Goal: Information Seeking & Learning: Learn about a topic

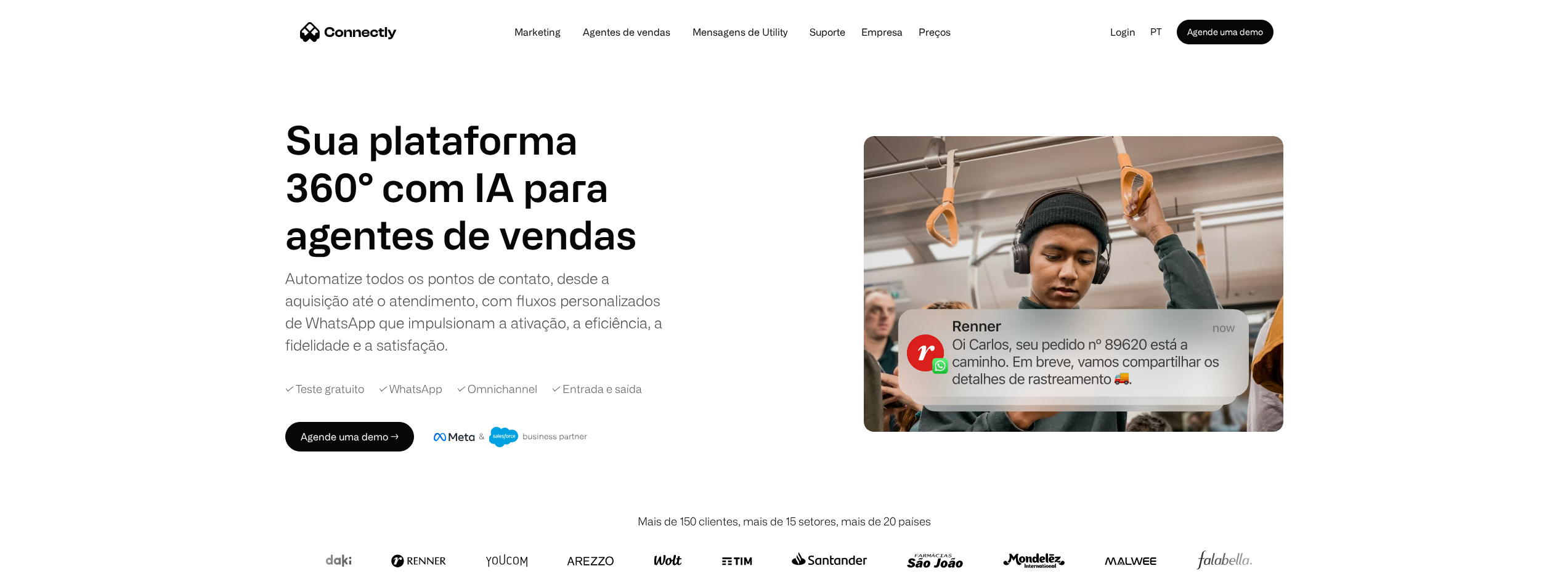
click at [627, 26] on div "Marketing Agentes de vendas Mensagens de Utility Suporte Empresa Sobre nós Carr…" at bounding box center [733, 32] width 456 height 18
click at [624, 31] on link "Agentes de vendas" at bounding box center [626, 31] width 107 height 10
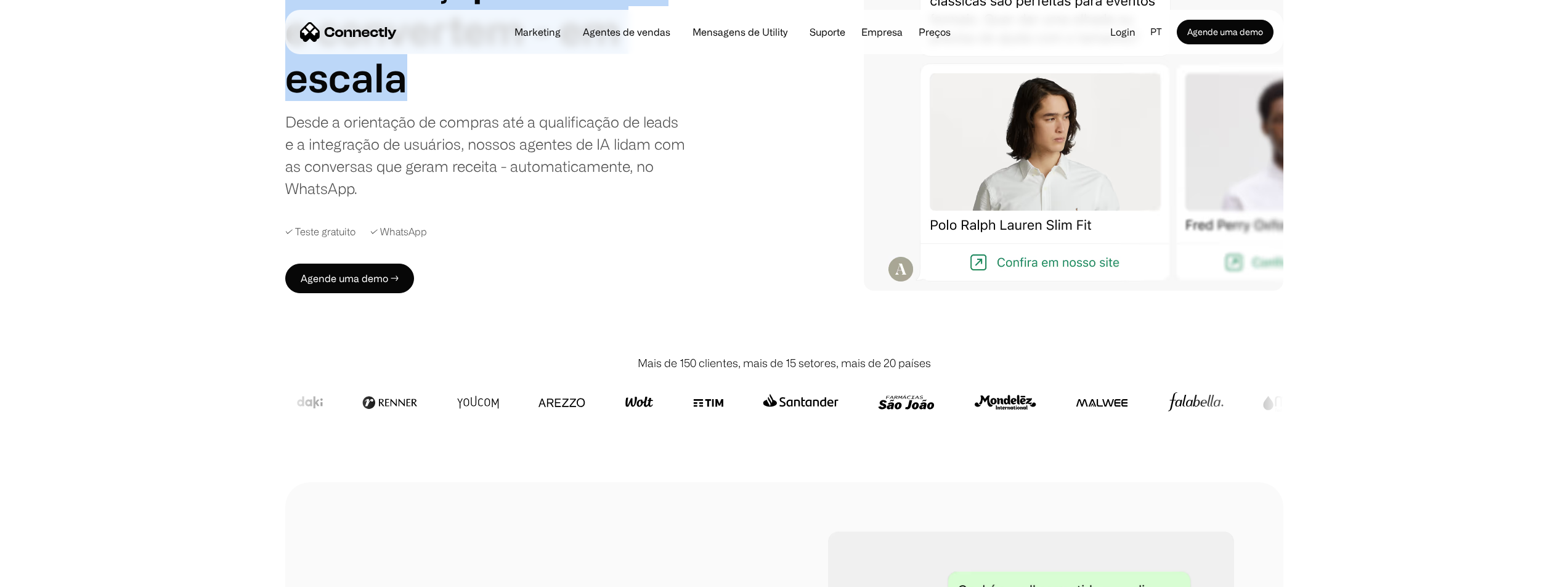
scroll to position [185, 0]
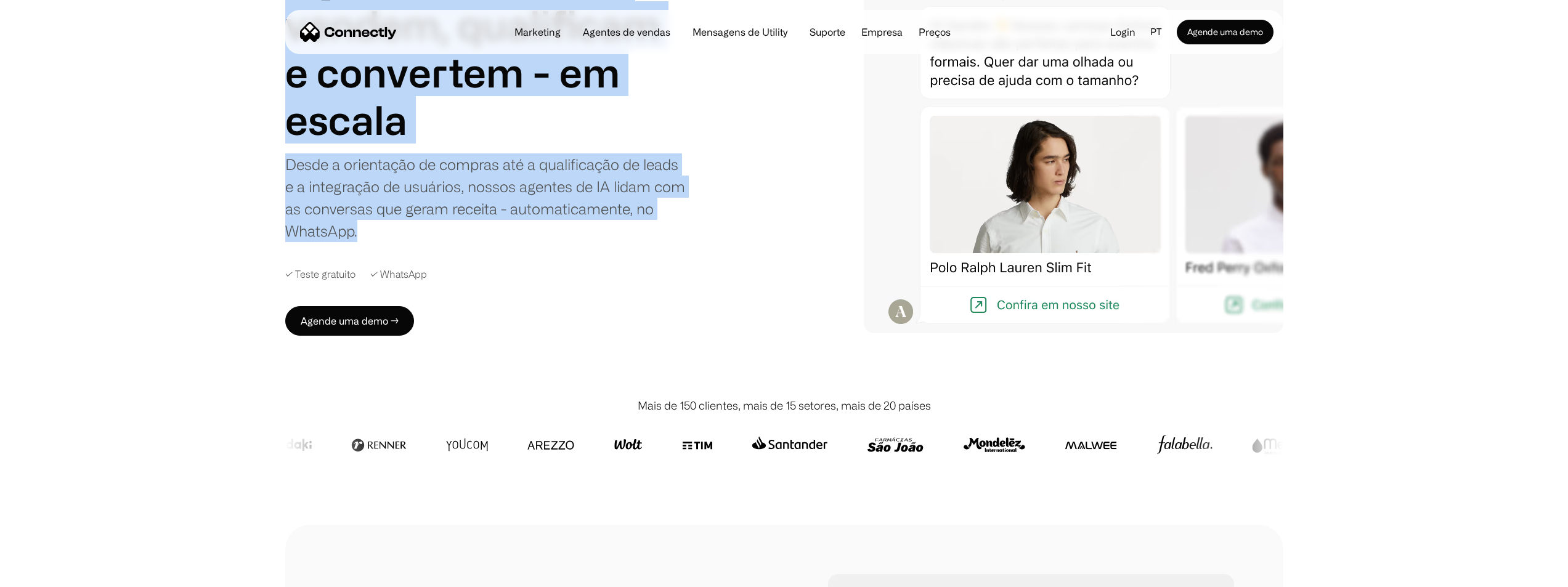
drag, startPoint x: 367, startPoint y: 176, endPoint x: 455, endPoint y: 222, distance: 99.3
click at [459, 223] on div "AGENTES DE VENDAS Agentes de IA que vendem, qualificam e convertem - em escala …" at bounding box center [784, 133] width 1568 height 527
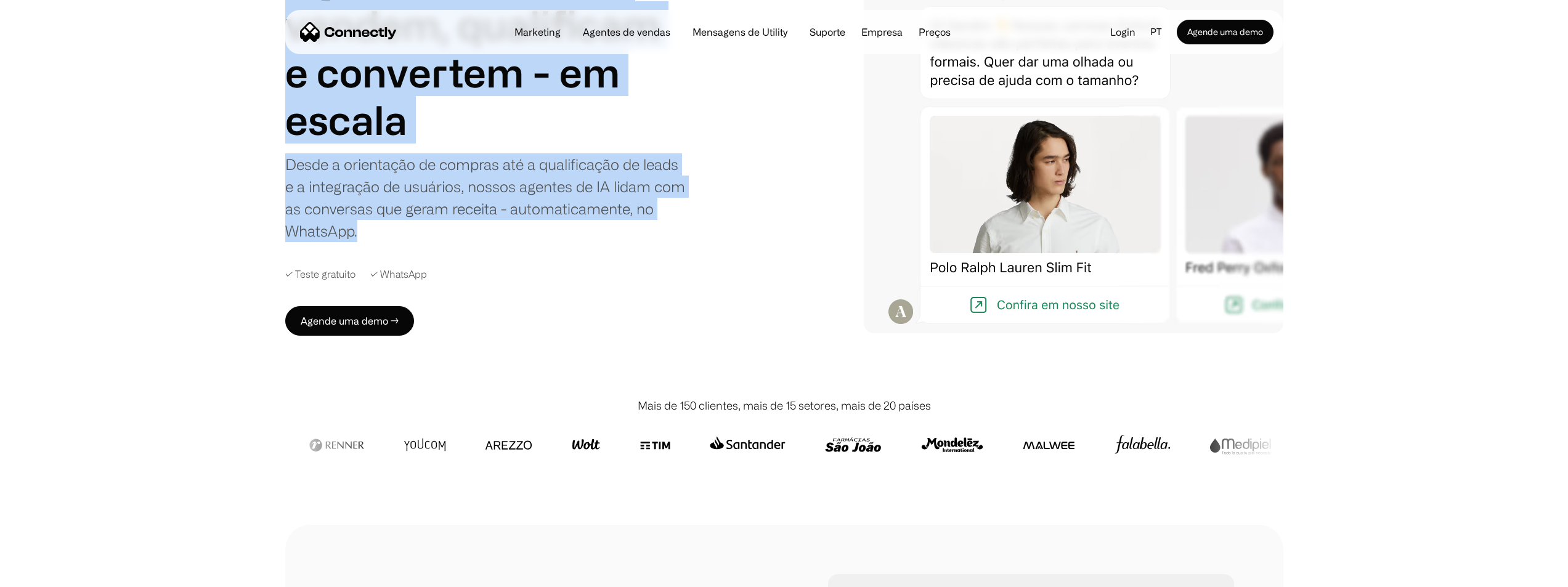
copy div "Agentes de IA que vendem, qualificam e convertem - em escala Desde a orientação…"
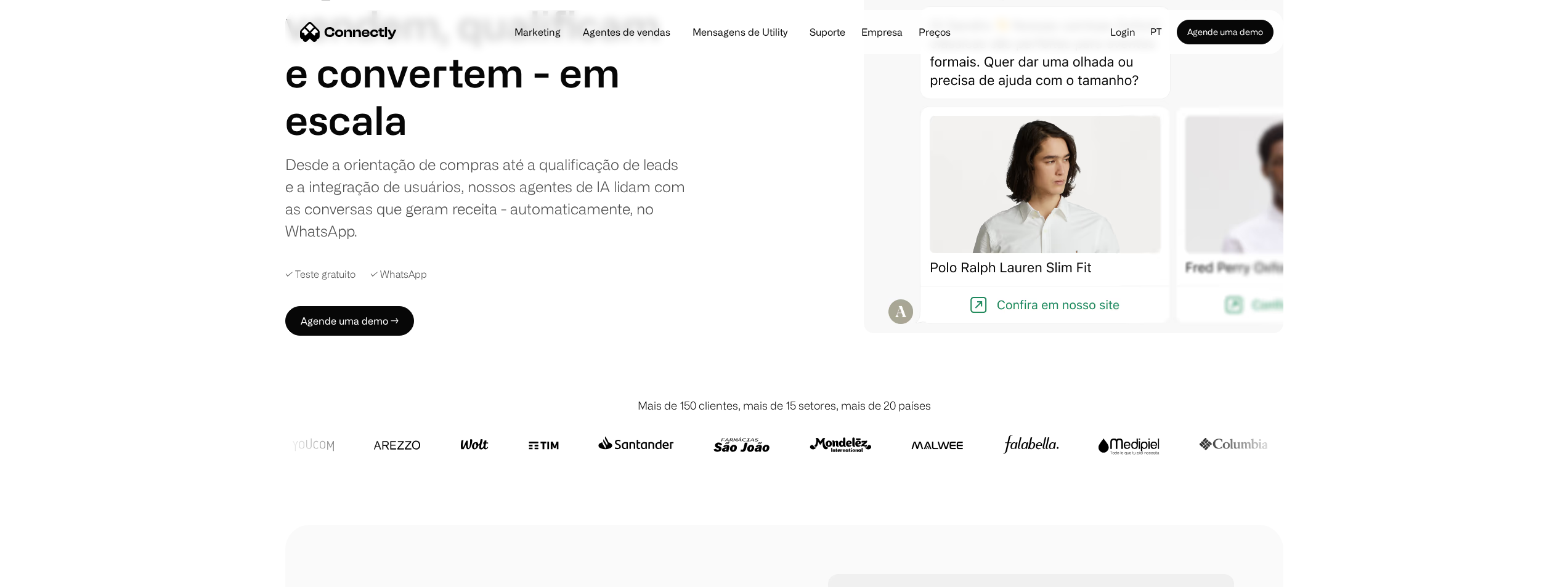
click at [842, 108] on div "AGENTES DE VENDAS Agentes de IA que vendem, qualificam e convertem - em escala …" at bounding box center [784, 133] width 998 height 404
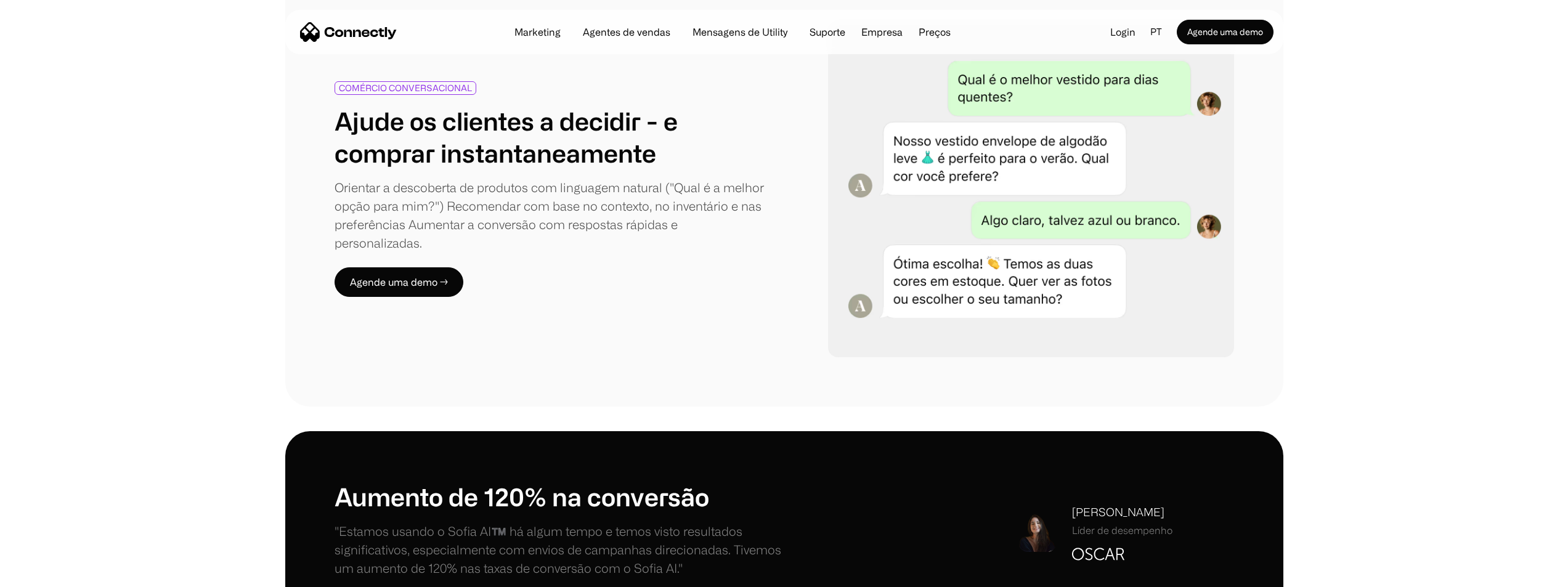
scroll to position [739, 0]
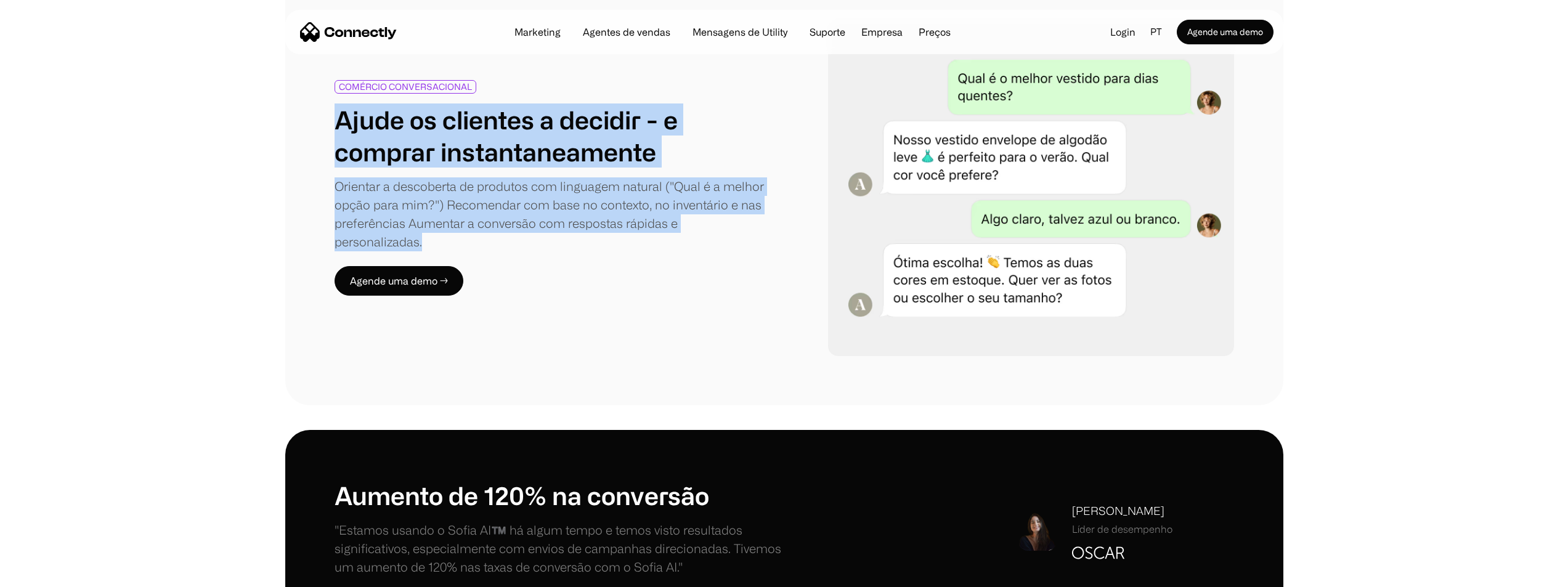
drag, startPoint x: 331, startPoint y: 122, endPoint x: 774, endPoint y: 226, distance: 455.0
click at [774, 226] on div "COMÉRCIO CONVERSACIONAL Ajude os clientes a decidir - e comprar instantaneament…" at bounding box center [784, 188] width 998 height 436
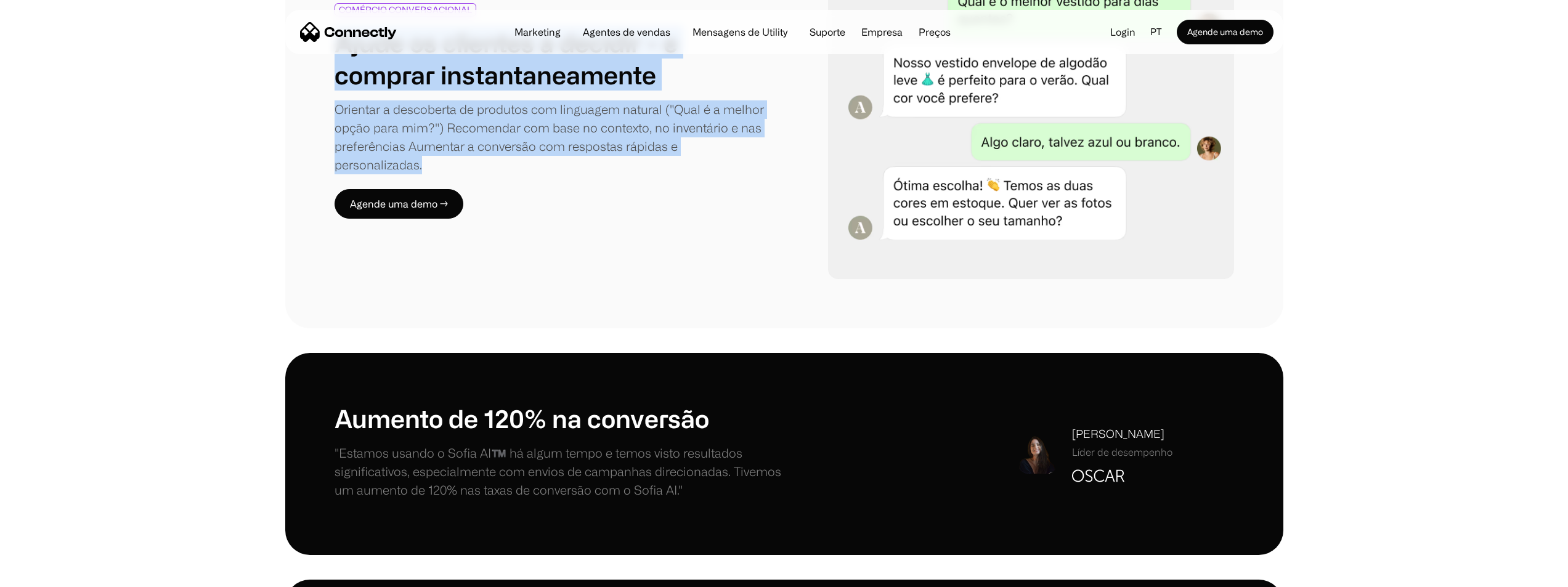
scroll to position [985, 0]
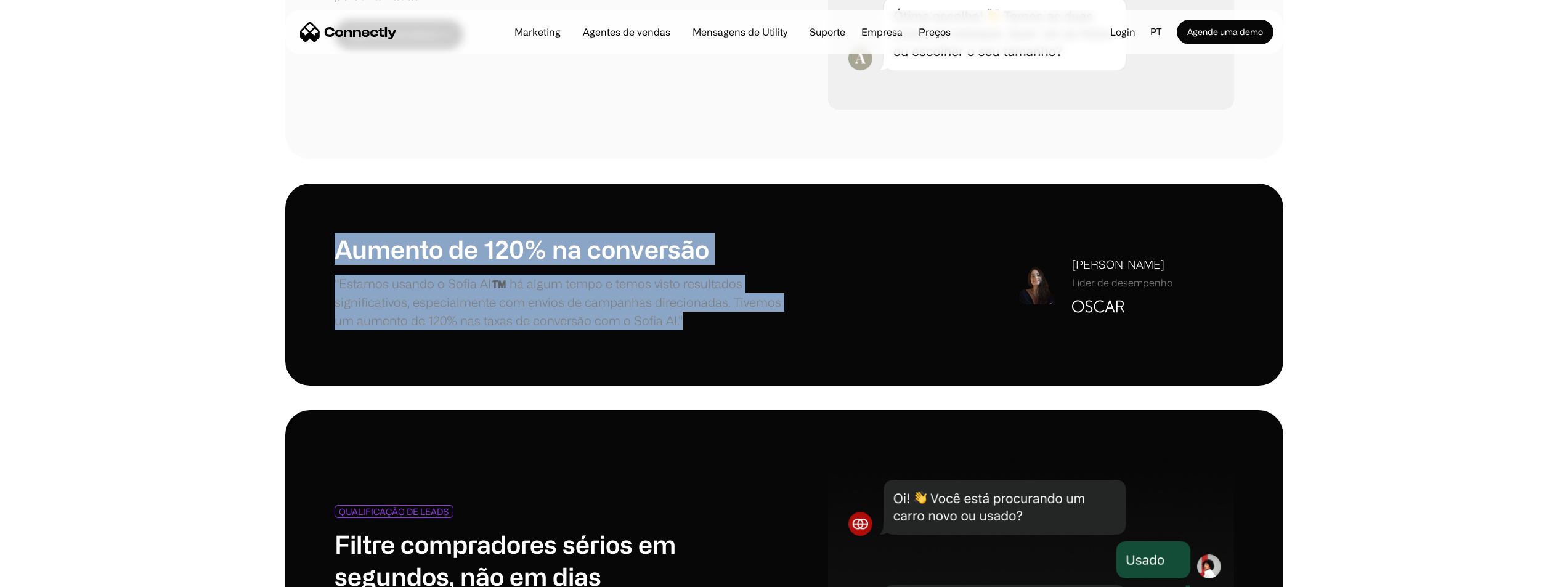
drag, startPoint x: 324, startPoint y: 241, endPoint x: 762, endPoint y: 326, distance: 446.2
click at [762, 326] on div "Aumento de 120% na conversão "Estamos usando o Sofia AI™️ há algum tempo e temo…" at bounding box center [784, 284] width 998 height 202
copy div "Aumento de 120% na conversão "Estamos usando o Sofia AI™️ há algum tempo e temo…"
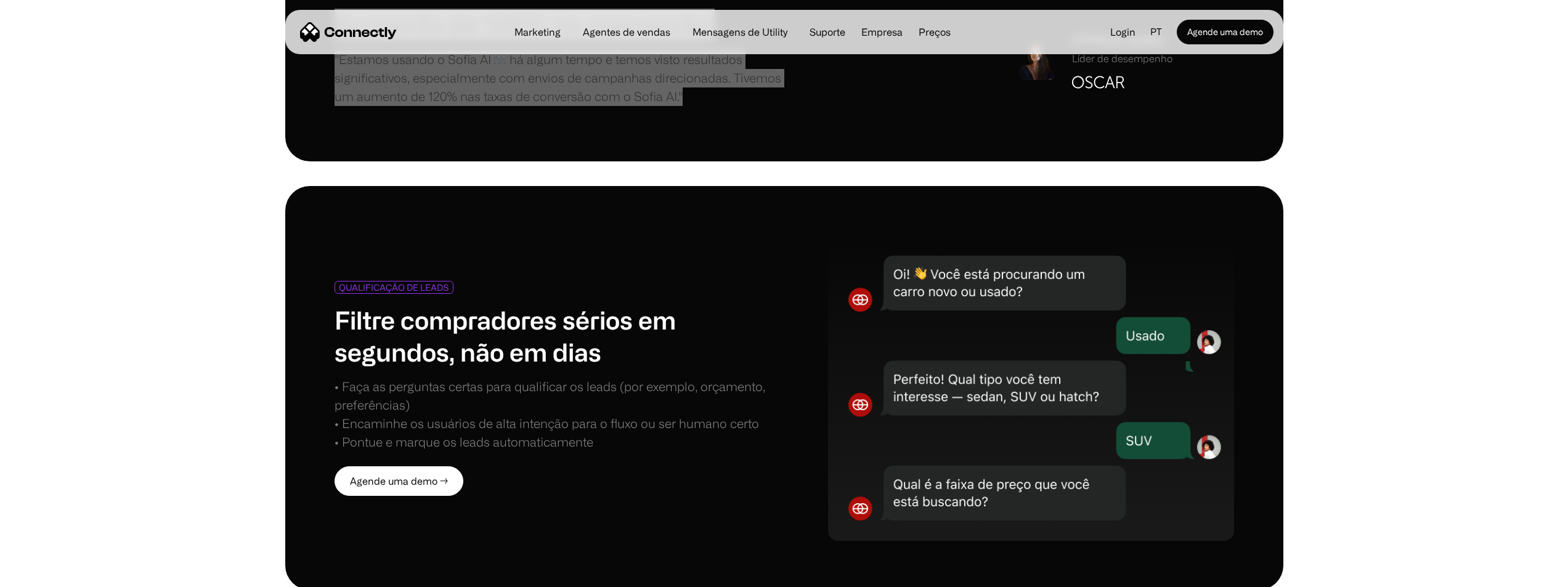
scroll to position [1231, 0]
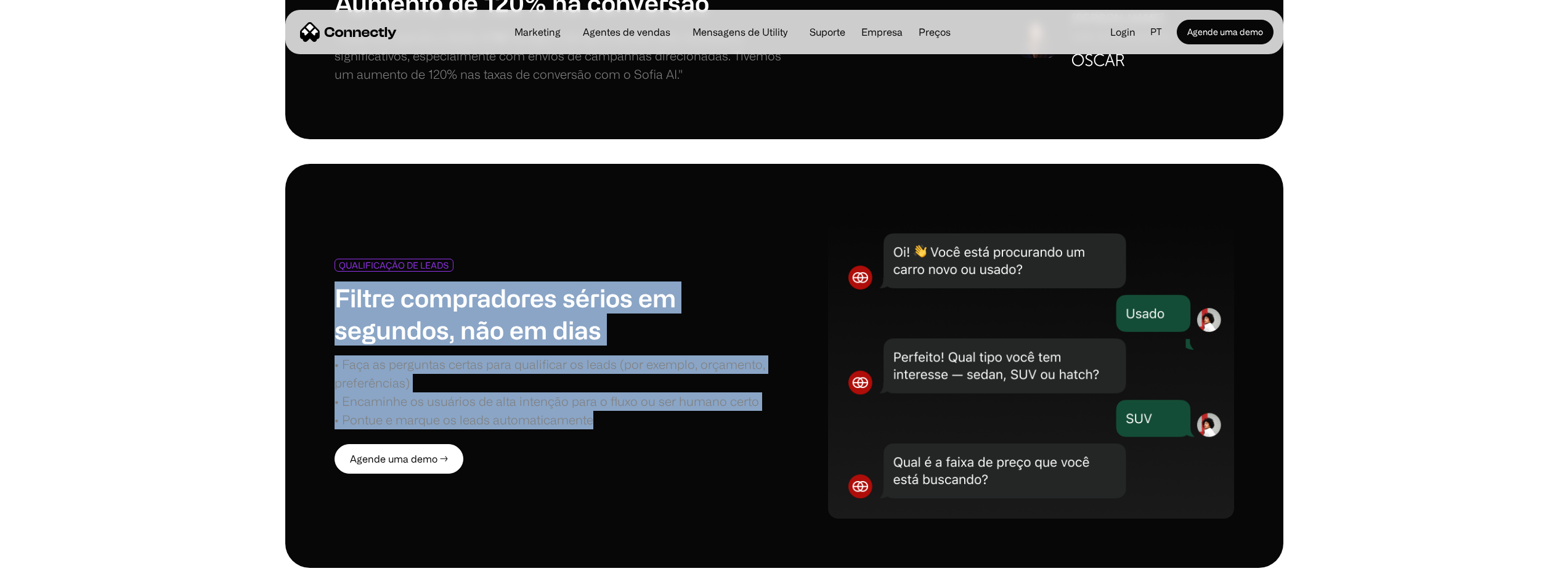
drag, startPoint x: 324, startPoint y: 293, endPoint x: 730, endPoint y: 430, distance: 428.5
click at [730, 430] on div "QUALIFICAÇÃO DE LEADS Filtre compradores sérios em segundos, não em dias • Faça…" at bounding box center [784, 365] width 998 height 404
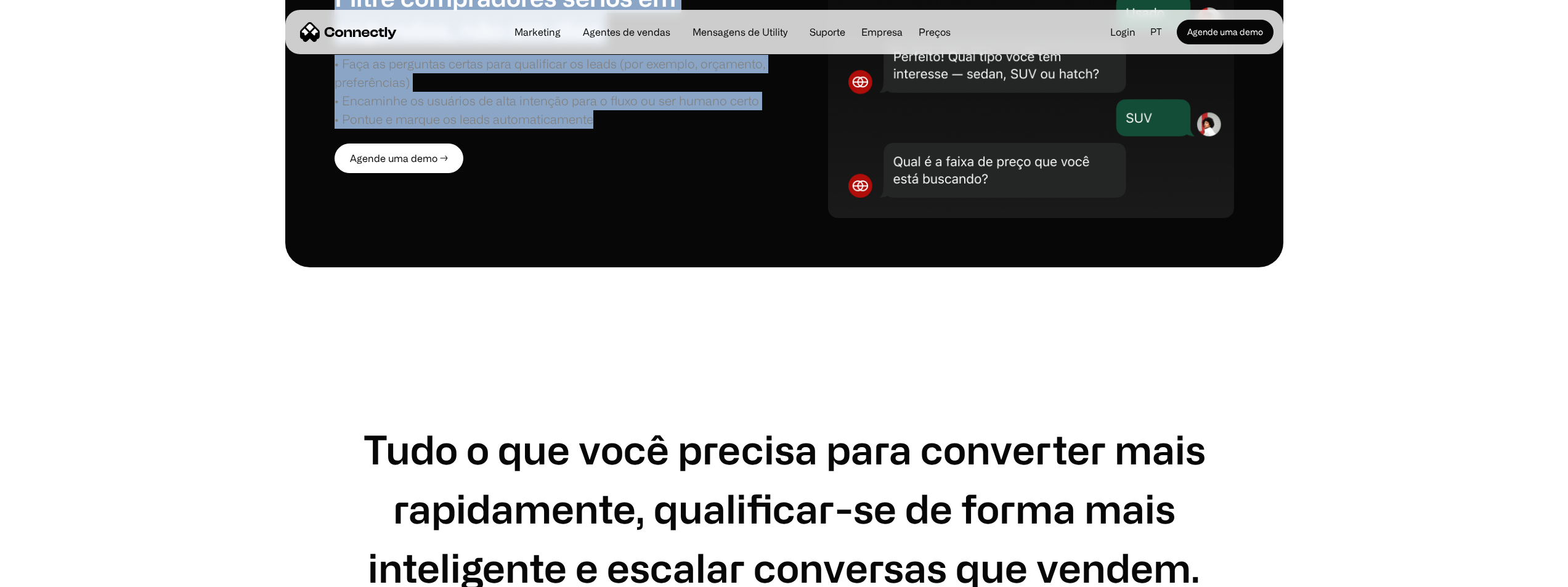
scroll to position [1724, 0]
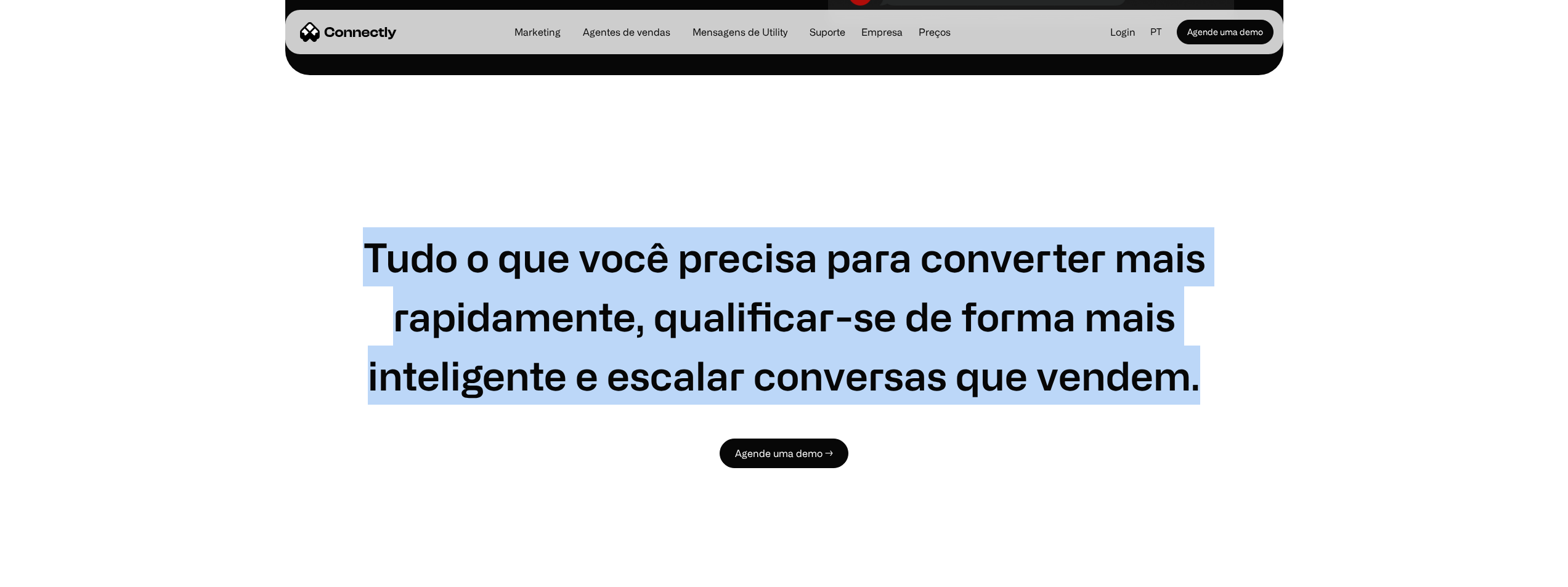
drag, startPoint x: 1212, startPoint y: 375, endPoint x: 288, endPoint y: 238, distance: 934.1
click at [288, 238] on div "Tudo o que você precisa para converter mais rapidamente, qualificar-se de forma…" at bounding box center [784, 341] width 998 height 532
copy h1 "Tudo o que você precisa para converter mais rapidamente, qualificar-se de forma…"
click at [1014, 181] on div "Tudo o que você precisa para converter mais rapidamente, qualificar-se de forma…" at bounding box center [784, 341] width 998 height 532
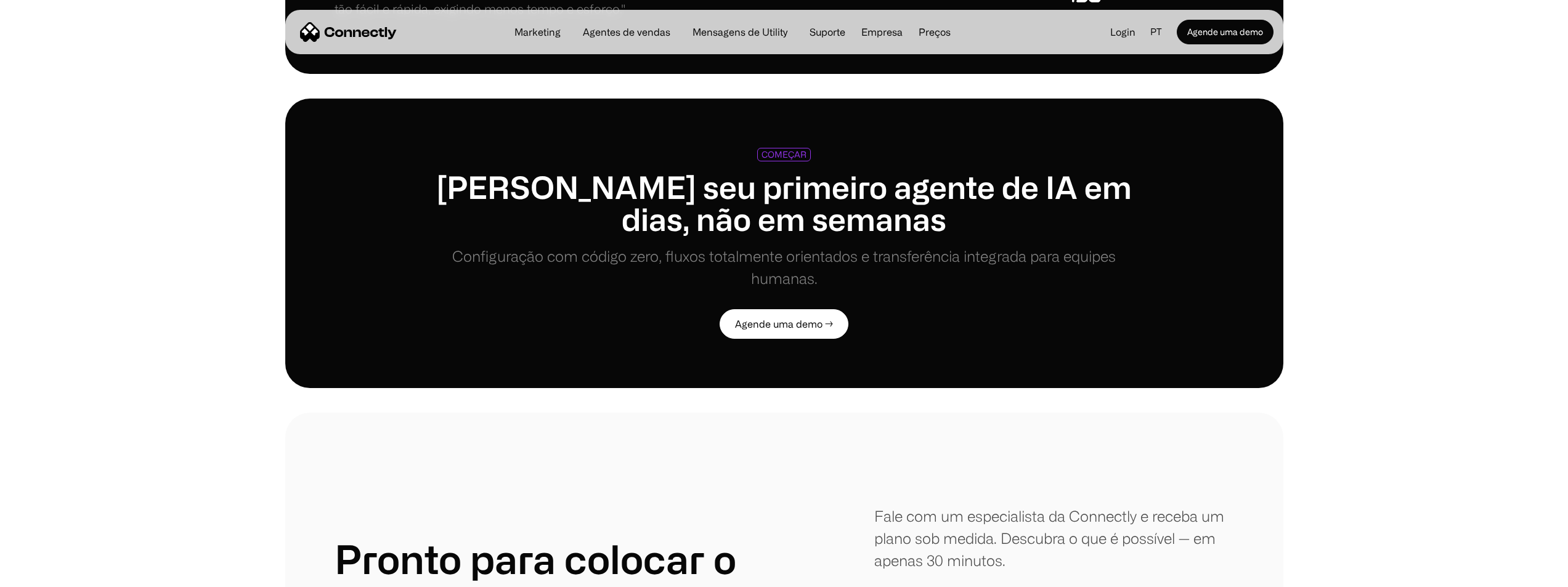
scroll to position [2956, 0]
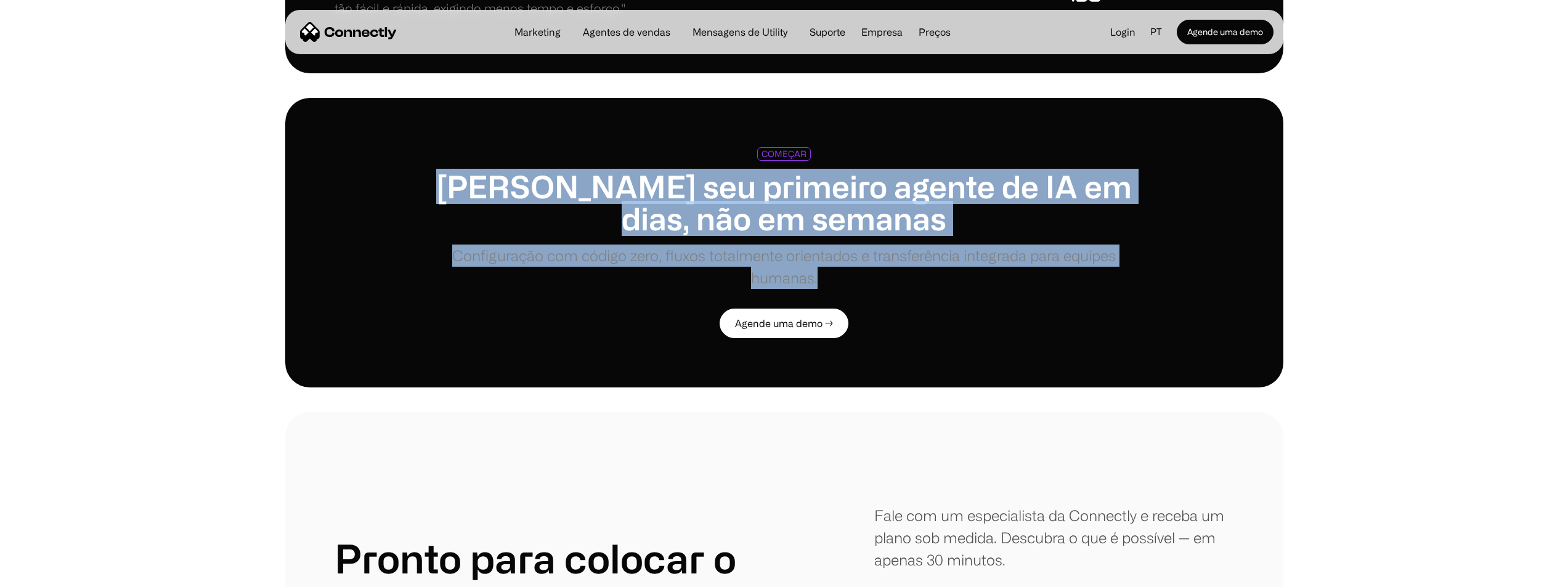
drag, startPoint x: 421, startPoint y: 175, endPoint x: 991, endPoint y: 283, distance: 580.1
click at [991, 283] on div "COMEÇAR Lance seu primeiro agente de IA em dias, não em semanas Configuração co…" at bounding box center [784, 242] width 899 height 190
copy div "Lance seu primeiro agente de IA em dias, não em semanas Configuração com código…"
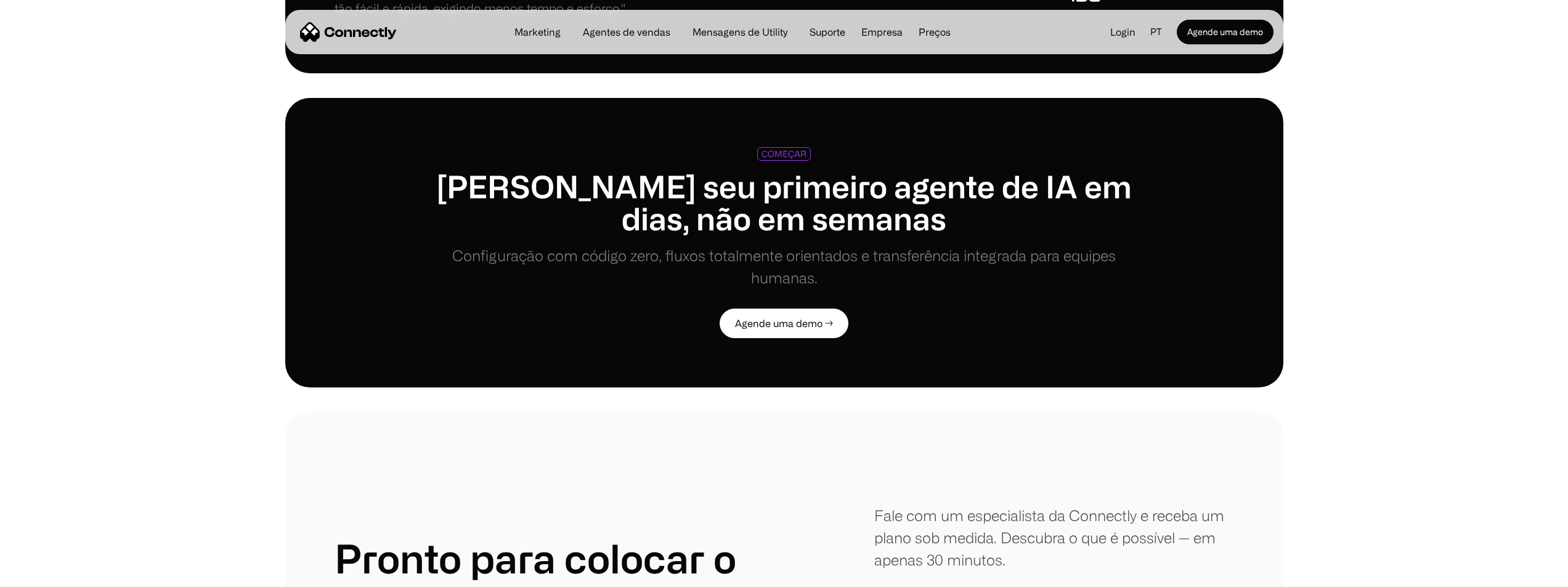
click at [955, 410] on section at bounding box center [784, 400] width 1568 height 24
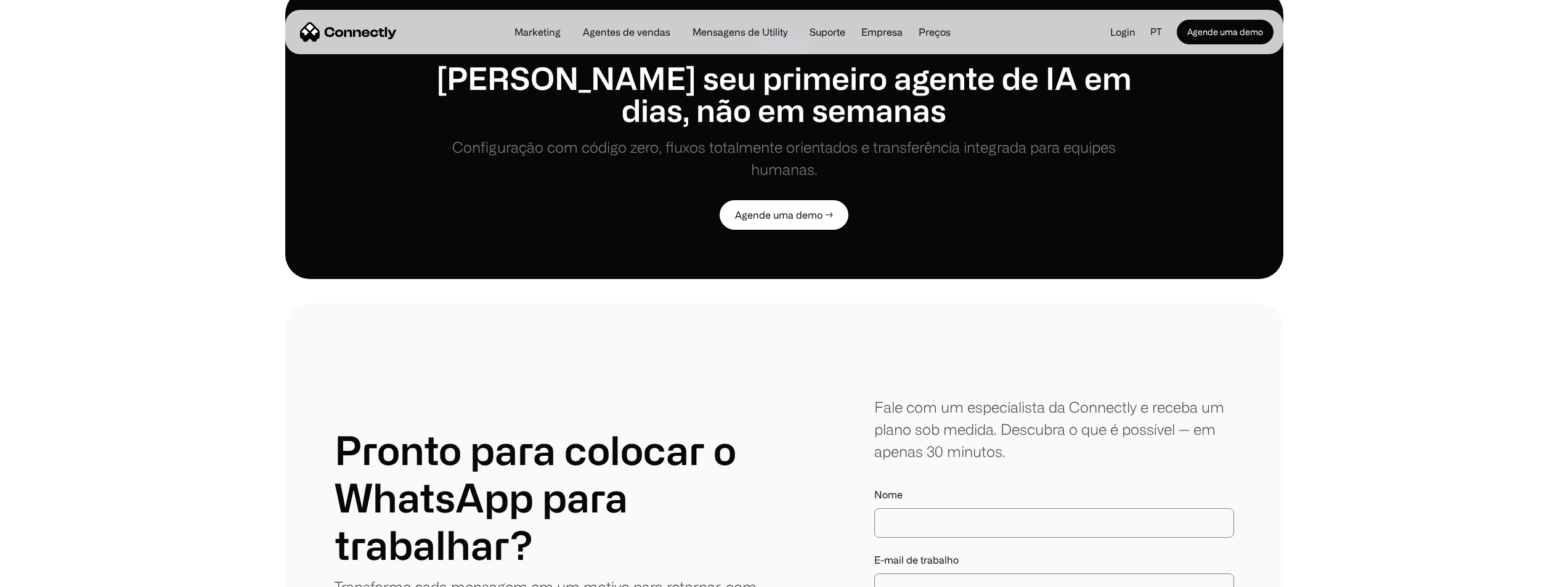
scroll to position [3264, 0]
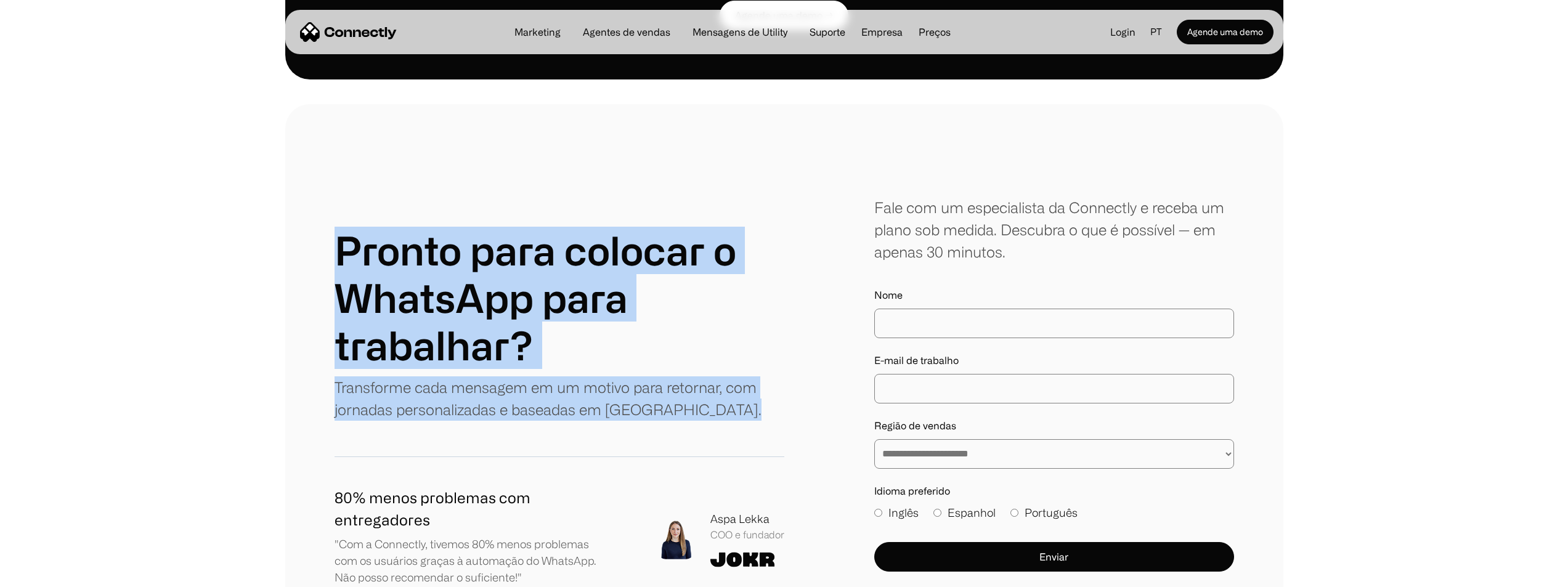
drag, startPoint x: 303, startPoint y: 219, endPoint x: 712, endPoint y: 430, distance: 460.2
click at [712, 430] on div "**********" at bounding box center [784, 409] width 998 height 610
copy div "Pronto para colocar o WhatsApp para trabalhar? Transforme cada mensagem em um m…"
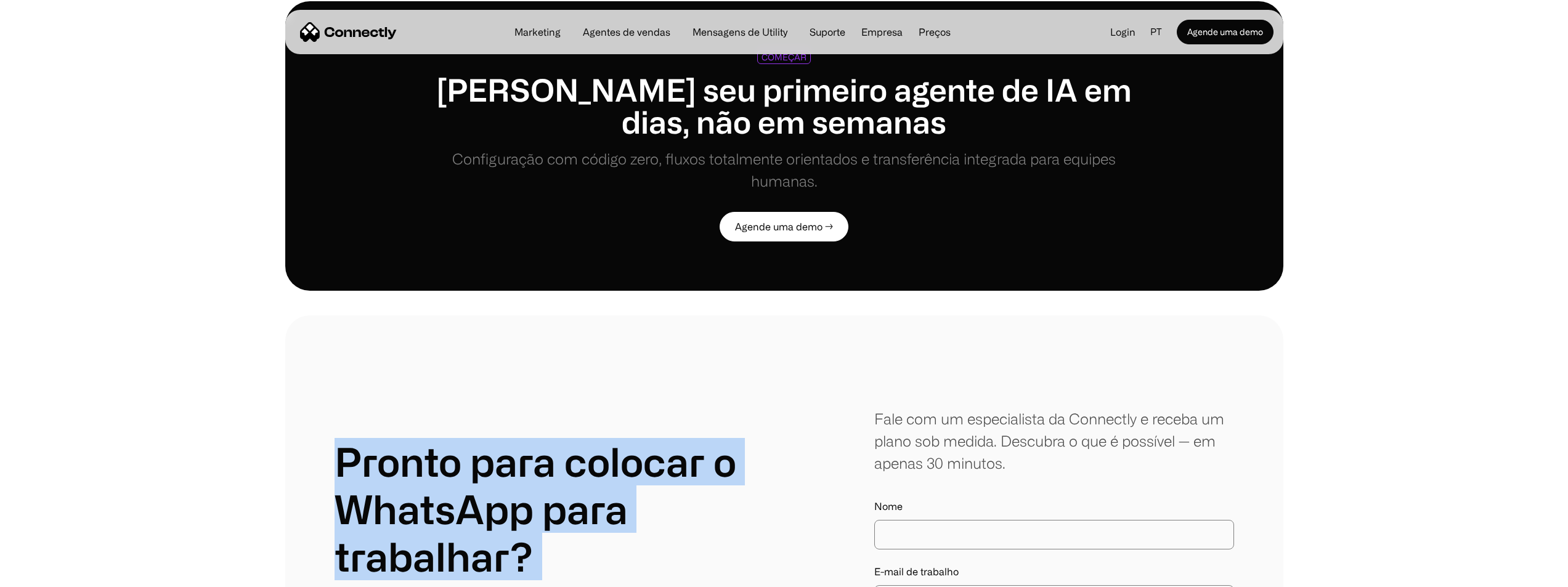
scroll to position [2771, 0]
